Goal: Navigation & Orientation: Find specific page/section

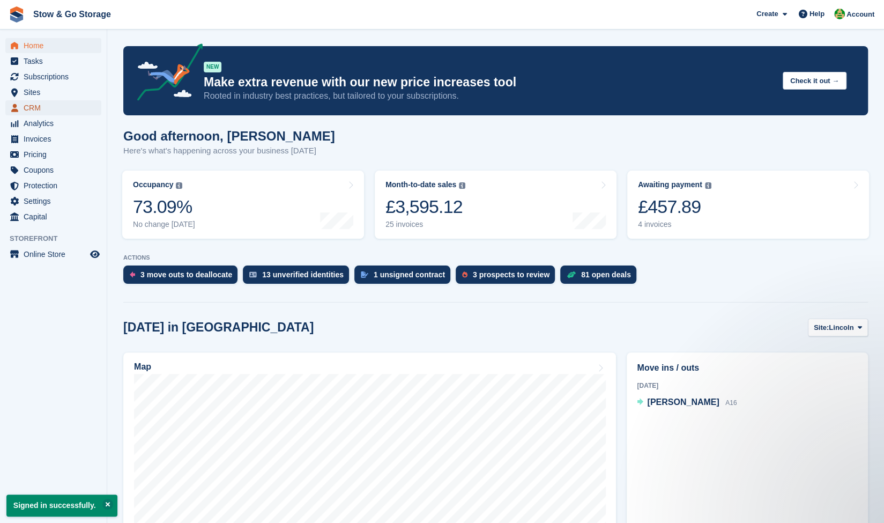
click at [33, 113] on span "CRM" at bounding box center [56, 107] width 64 height 15
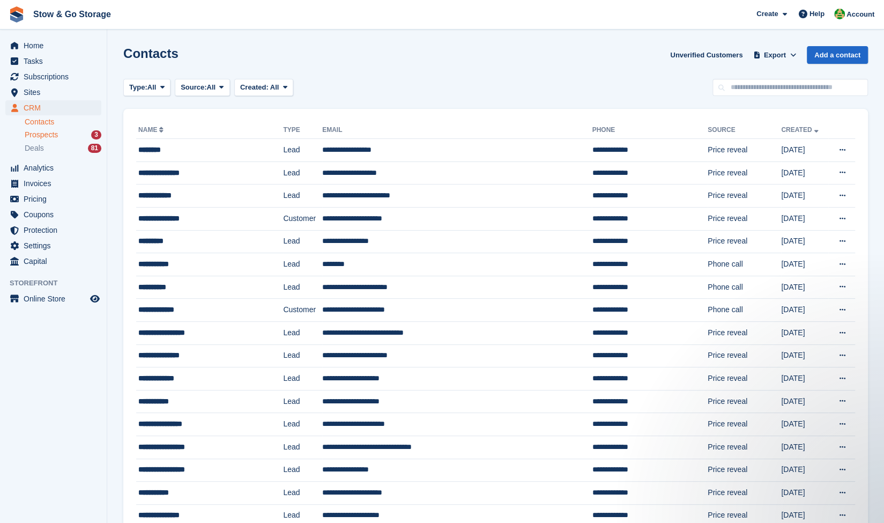
click at [47, 140] on link "Prospects 3" at bounding box center [63, 134] width 77 height 11
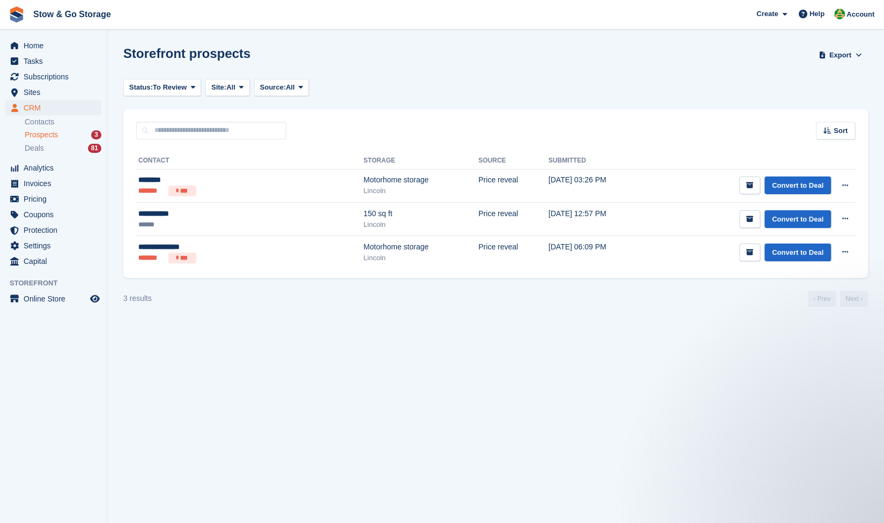
click at [44, 154] on li "Deals 81" at bounding box center [66, 148] width 82 height 12
click at [63, 154] on li "Deals 81" at bounding box center [66, 148] width 82 height 12
click at [41, 147] on span "Deals" at bounding box center [34, 148] width 19 height 10
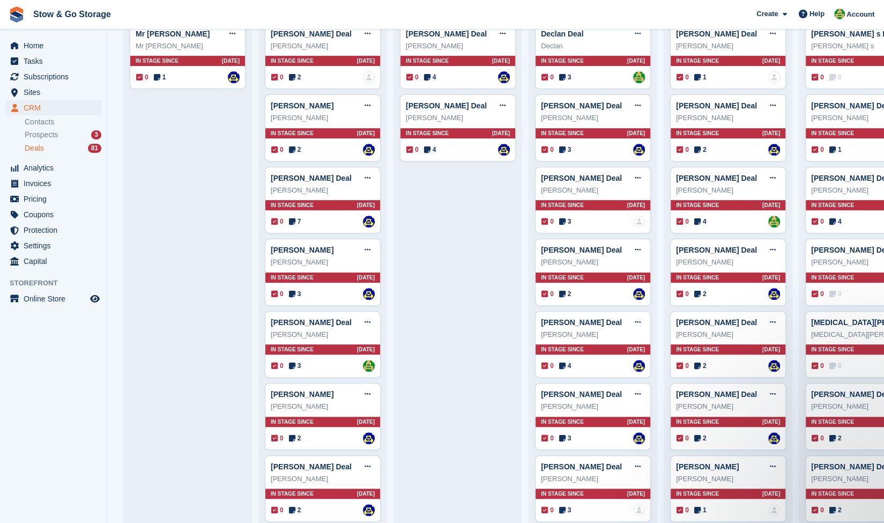
scroll to position [194, 0]
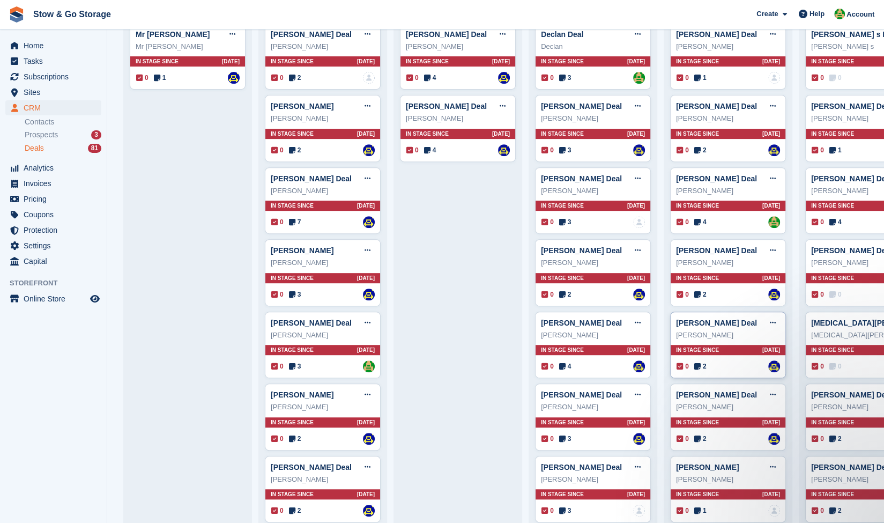
click at [694, 363] on icon at bounding box center [697, 366] width 6 height 8
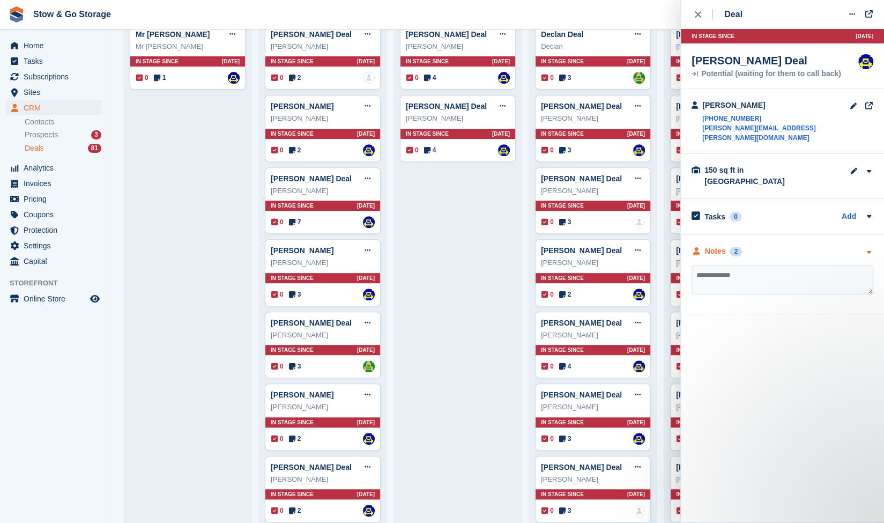
click at [749, 246] on div "Notes 2" at bounding box center [783, 251] width 182 height 11
